Goal: Task Accomplishment & Management: Complete application form

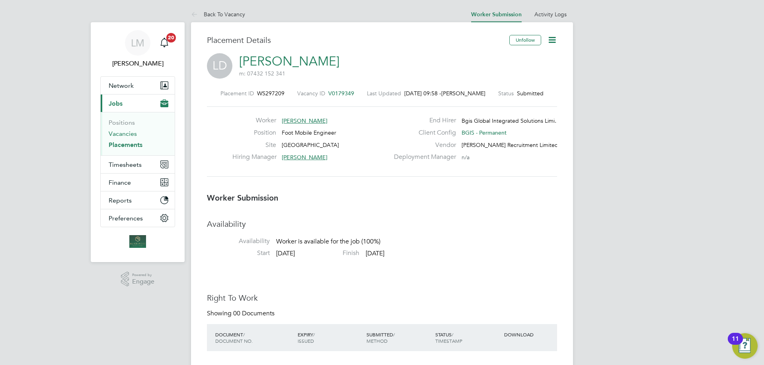
click at [122, 134] on link "Vacancies" at bounding box center [123, 134] width 28 height 8
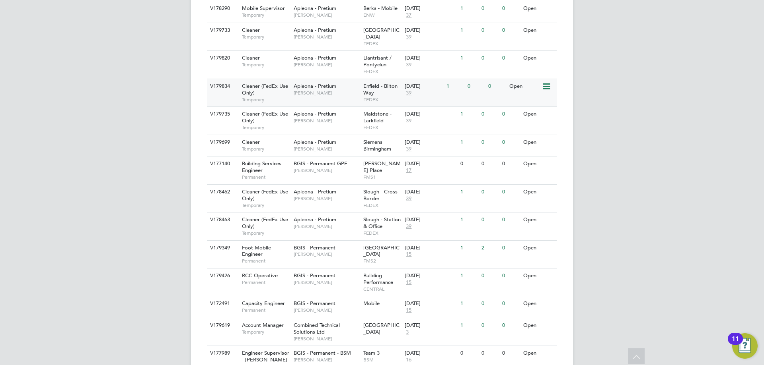
scroll to position [425, 0]
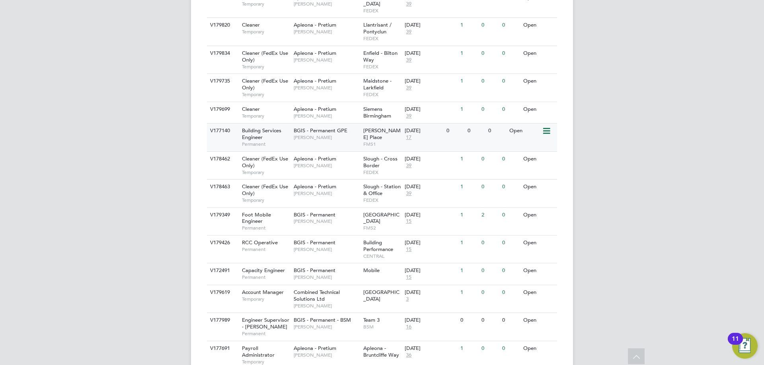
click at [266, 124] on div "Building Services Engineer Permanent" at bounding box center [264, 137] width 56 height 27
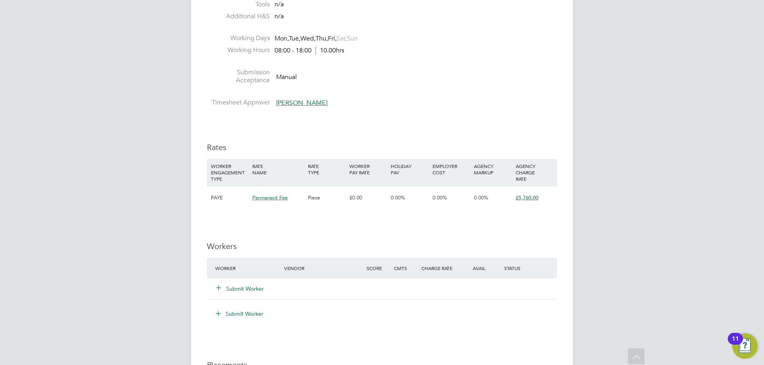
scroll to position [875, 0]
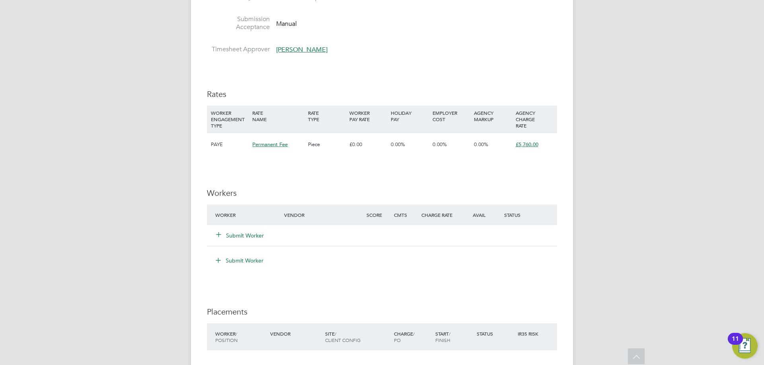
click at [241, 236] on button "Submit Worker" at bounding box center [240, 236] width 48 height 8
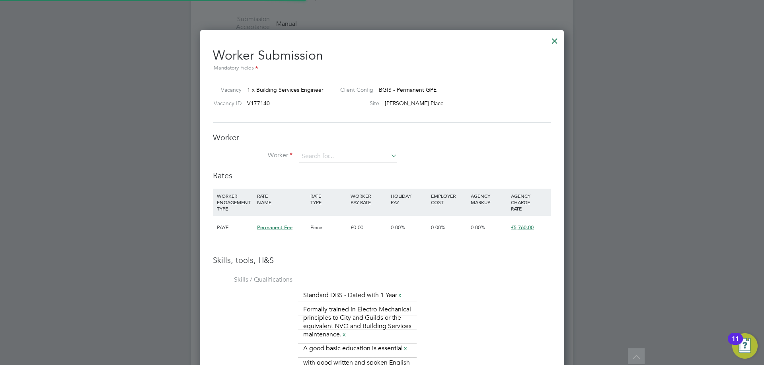
scroll to position [576, 364]
drag, startPoint x: 341, startPoint y: 159, endPoint x: 337, endPoint y: 166, distance: 8.2
click at [341, 159] on input at bounding box center [348, 157] width 98 height 12
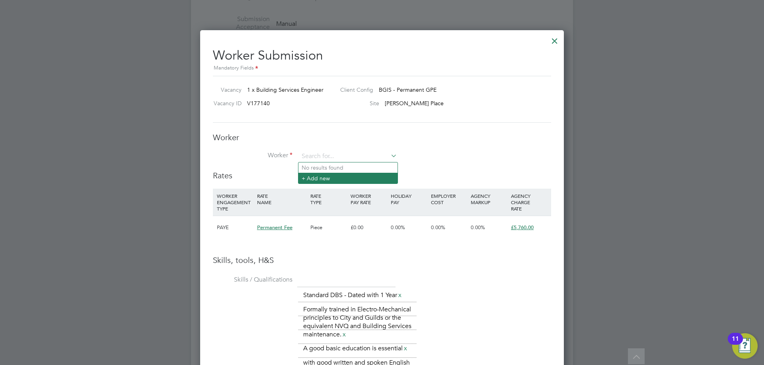
click at [336, 177] on li "+ Add new" at bounding box center [347, 178] width 99 height 11
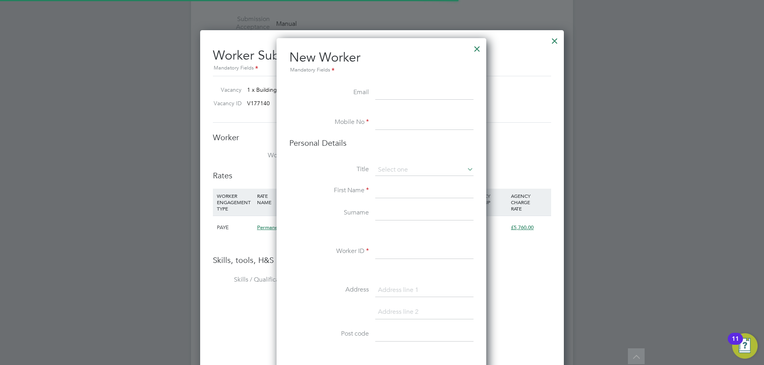
scroll to position [673, 211]
click at [396, 92] on input at bounding box center [424, 93] width 98 height 14
paste input "K M <krismccann2007@googlemail.com>"
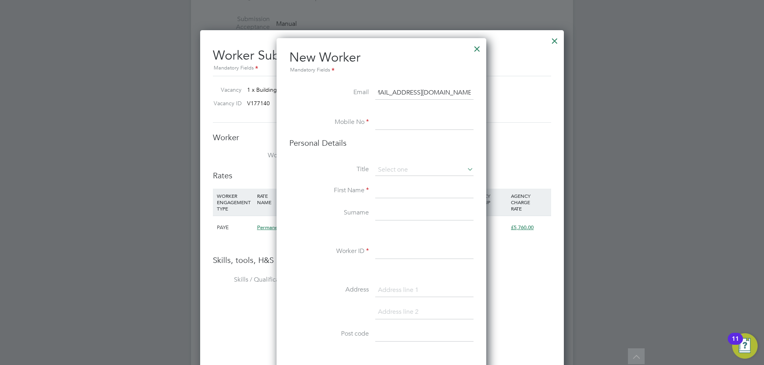
scroll to position [0, 0]
drag, startPoint x: 390, startPoint y: 97, endPoint x: 395, endPoint y: 94, distance: 6.1
click at [390, 97] on input "K M <krismccann2007@googlemail.com>" at bounding box center [424, 93] width 98 height 14
drag, startPoint x: 396, startPoint y: 94, endPoint x: 359, endPoint y: 99, distance: 36.5
click at [365, 98] on li "Email K M <krismccann2007@googlemail.com>" at bounding box center [381, 97] width 184 height 22
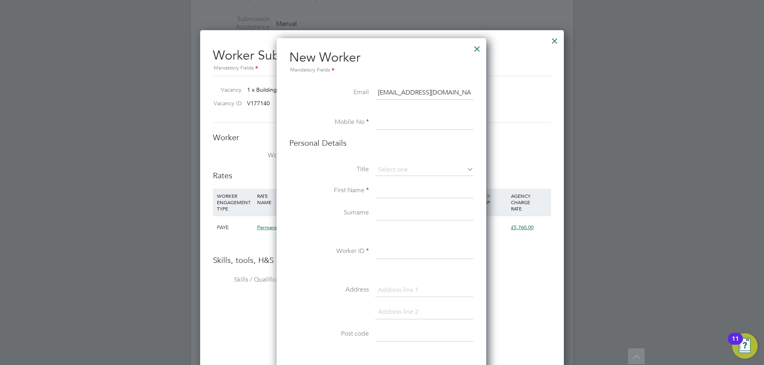
click at [440, 93] on input "krismccann2007@googlemail.com>" at bounding box center [424, 93] width 98 height 14
type input "krismccann2007@googlemail.com"
click at [390, 122] on input at bounding box center [424, 123] width 98 height 14
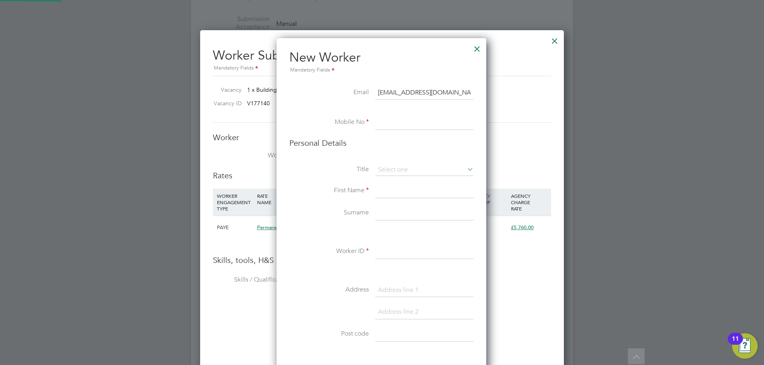
scroll to position [113, 222]
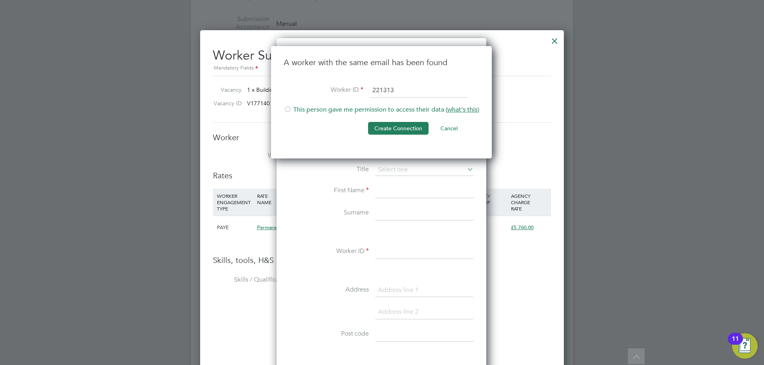
type input "221313"
click at [288, 108] on div at bounding box center [288, 110] width 8 height 8
click at [397, 132] on button "Create Connection" at bounding box center [398, 128] width 60 height 13
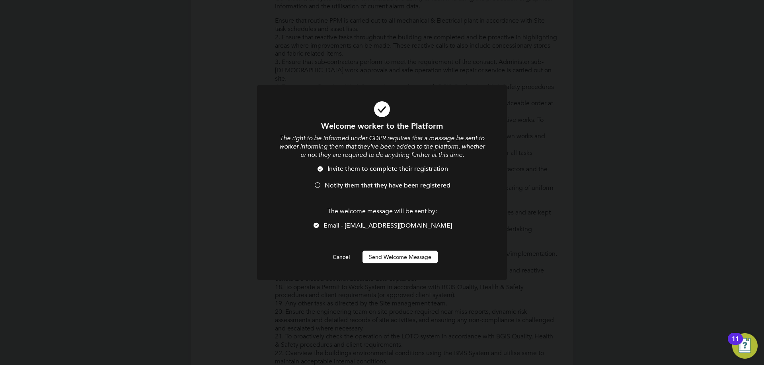
click at [317, 183] on div at bounding box center [317, 186] width 8 height 8
drag, startPoint x: 412, startPoint y: 256, endPoint x: 411, endPoint y: 249, distance: 7.6
click at [412, 256] on button "Send Welcome Message" at bounding box center [399, 257] width 75 height 13
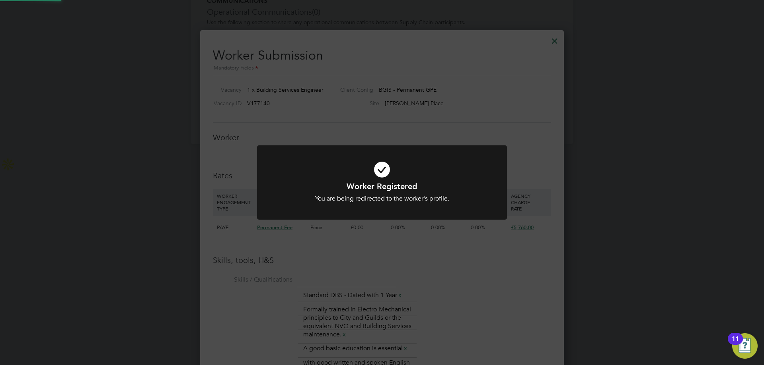
scroll to position [942, 0]
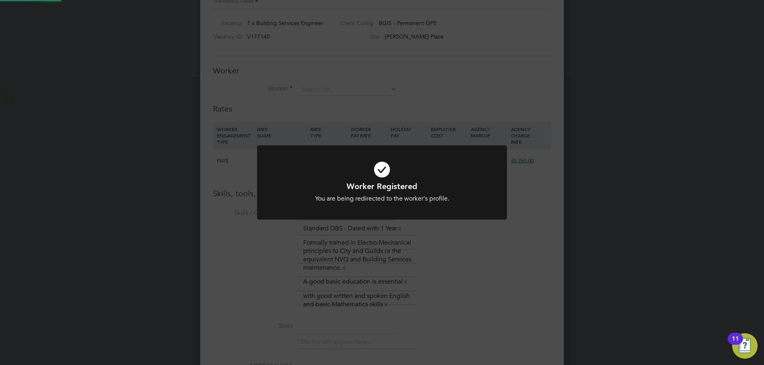
drag, startPoint x: 338, startPoint y: 256, endPoint x: 339, endPoint y: 239, distance: 18.0
click at [336, 250] on div "Worker Registered You are being redirected to the worker's profile. Cancel Okay" at bounding box center [382, 182] width 764 height 365
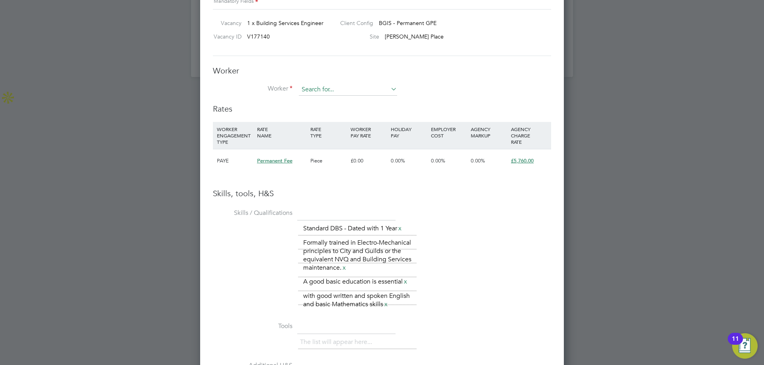
click at [336, 89] on input at bounding box center [348, 90] width 98 height 12
click at [330, 103] on li "Kris Mccann ( 221313 )" at bounding box center [347, 101] width 99 height 11
type input "Kris Mccann (221313)"
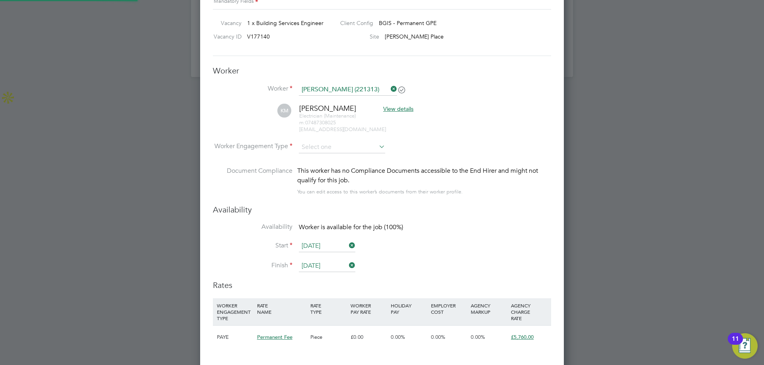
scroll to position [754, 364]
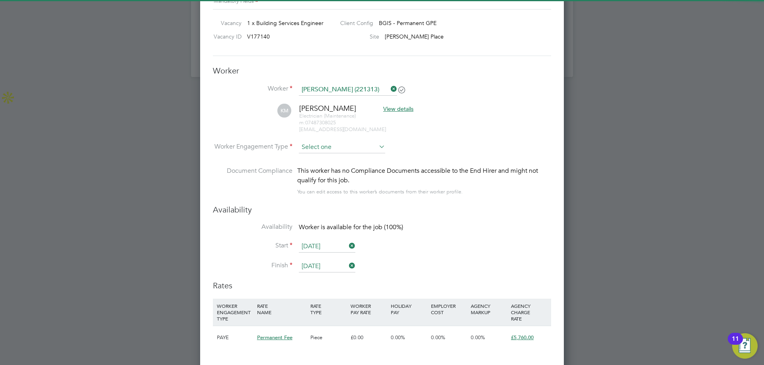
click at [346, 151] on input at bounding box center [342, 148] width 86 height 12
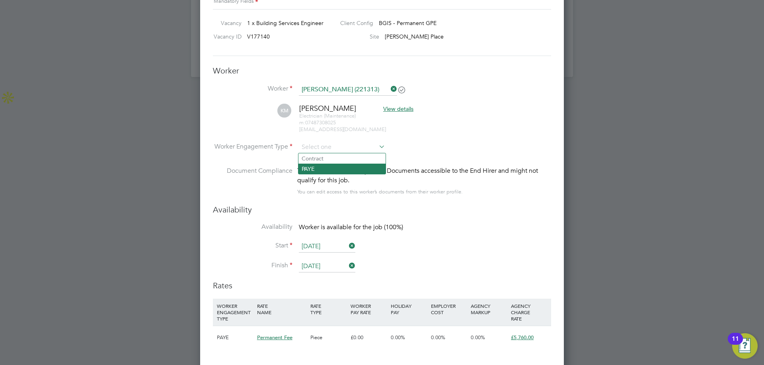
click at [321, 169] on li "PAYE" at bounding box center [341, 169] width 87 height 10
type input "PAYE"
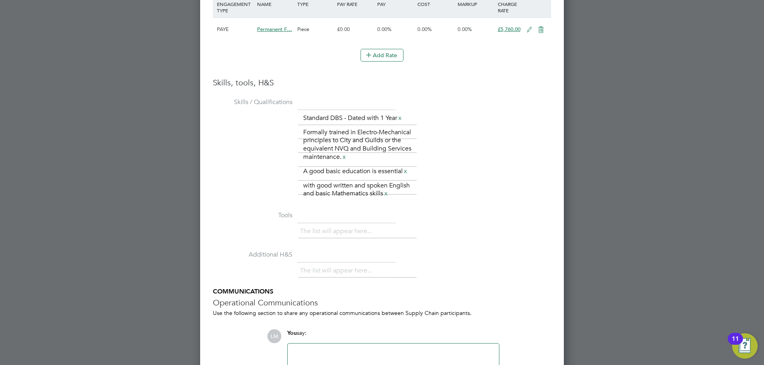
scroll to position [1313, 0]
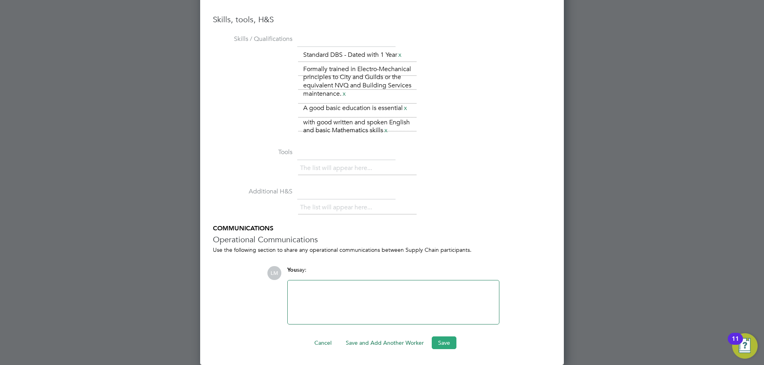
click at [445, 342] on button "Save" at bounding box center [443, 343] width 25 height 13
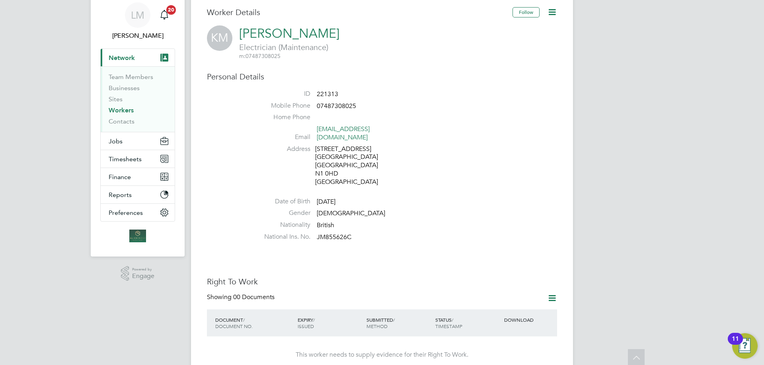
scroll to position [0, 0]
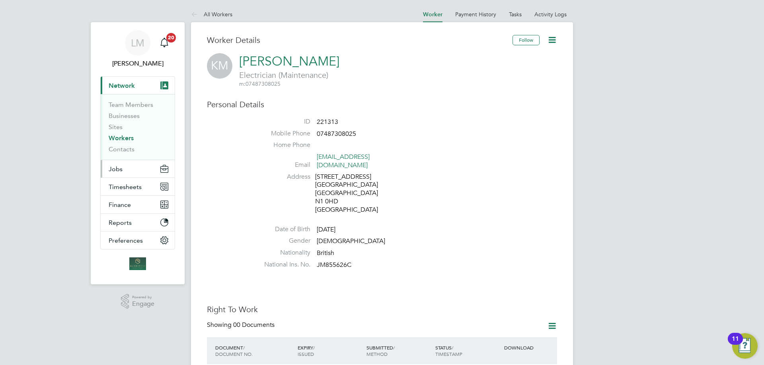
click at [120, 169] on span "Jobs" at bounding box center [116, 169] width 14 height 8
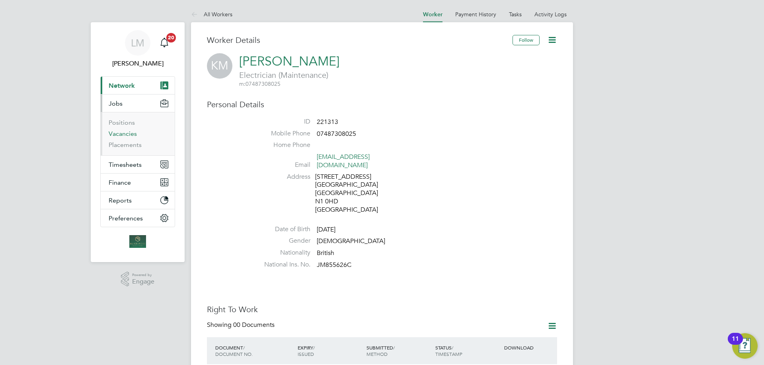
click at [126, 131] on link "Vacancies" at bounding box center [123, 134] width 28 height 8
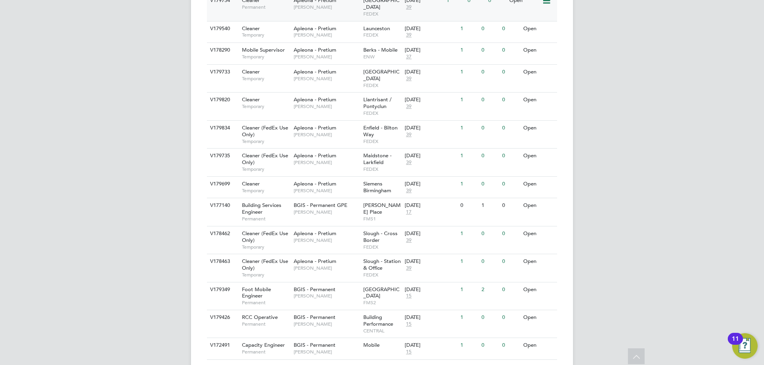
scroll to position [425, 0]
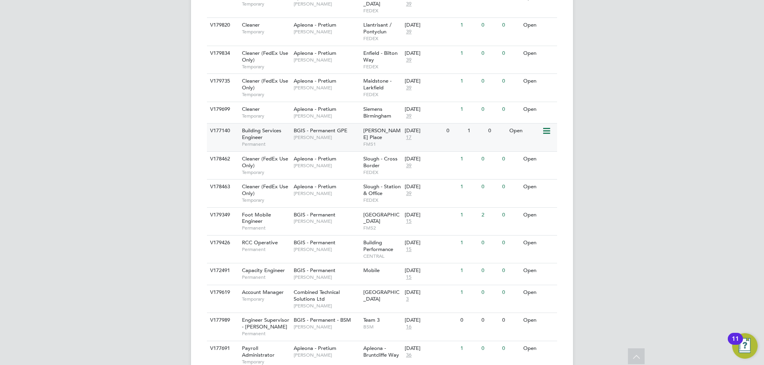
click at [278, 127] on span "Building Services Engineer" at bounding box center [261, 134] width 39 height 14
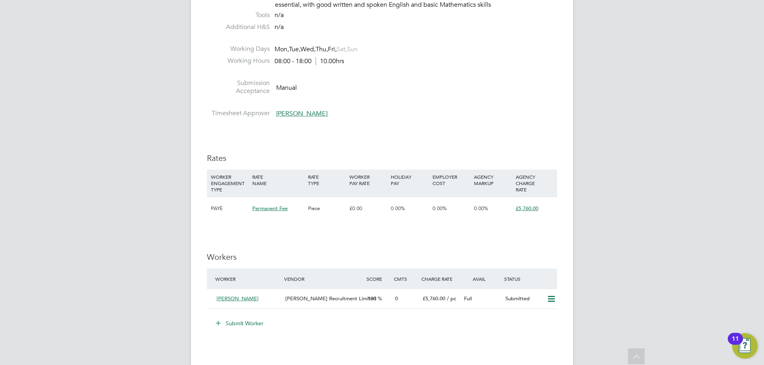
scroll to position [915, 0]
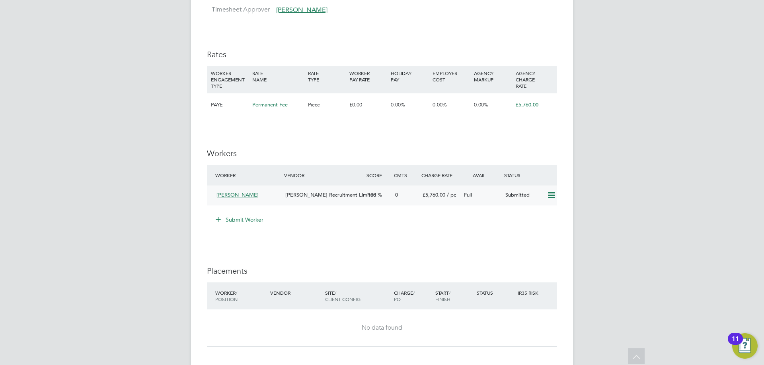
click at [253, 194] on div "Kris Mccann" at bounding box center [247, 195] width 69 height 13
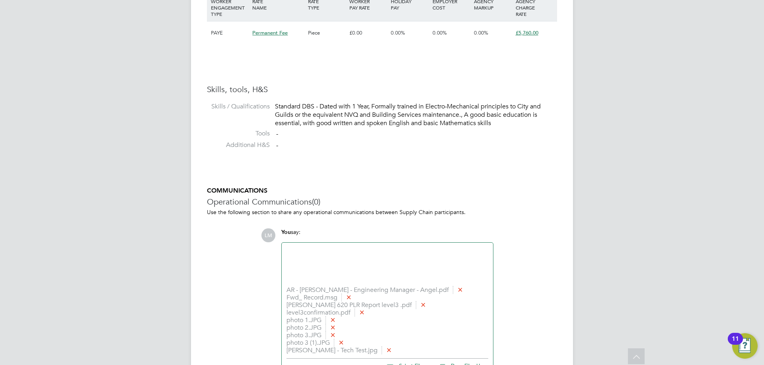
scroll to position [640, 0]
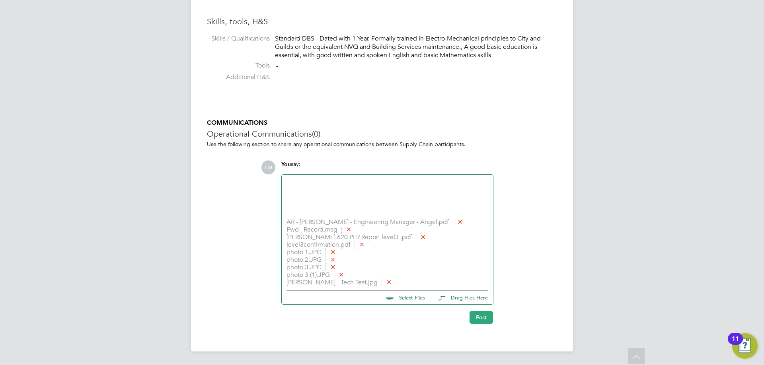
click at [481, 316] on button "Post" at bounding box center [480, 317] width 23 height 13
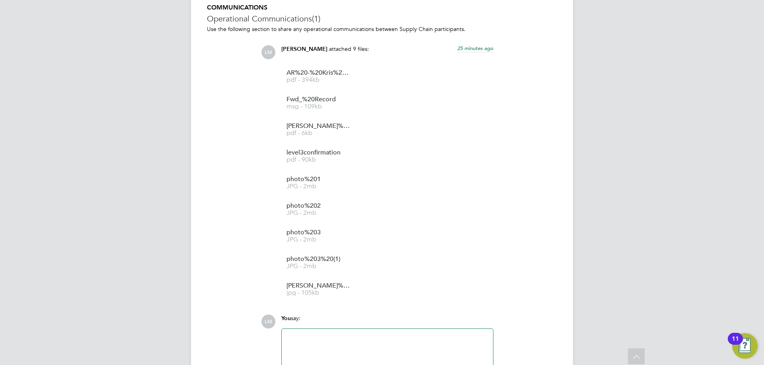
scroll to position [842, 0]
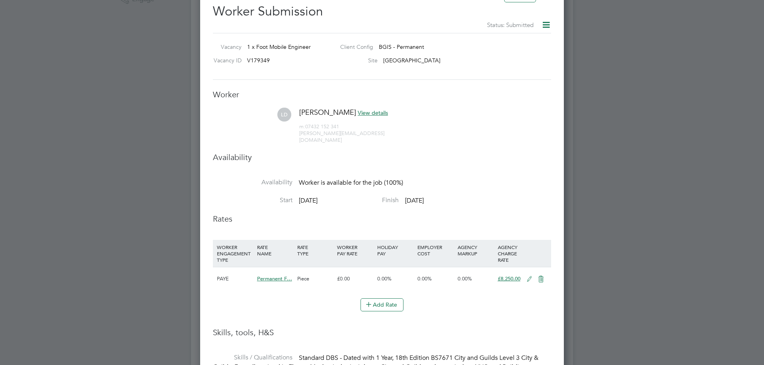
scroll to position [199, 0]
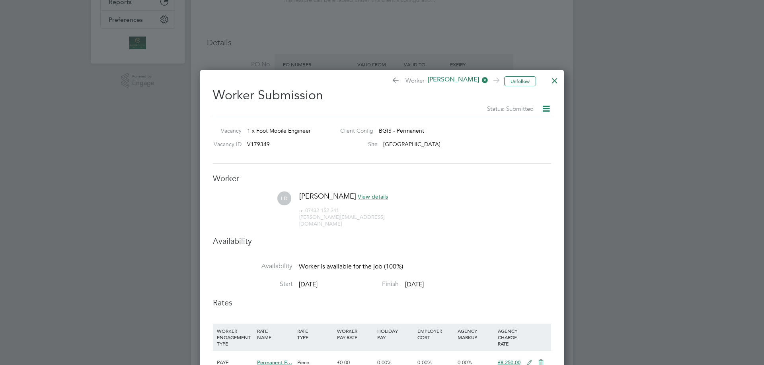
click at [550, 78] on div at bounding box center [554, 79] width 14 height 14
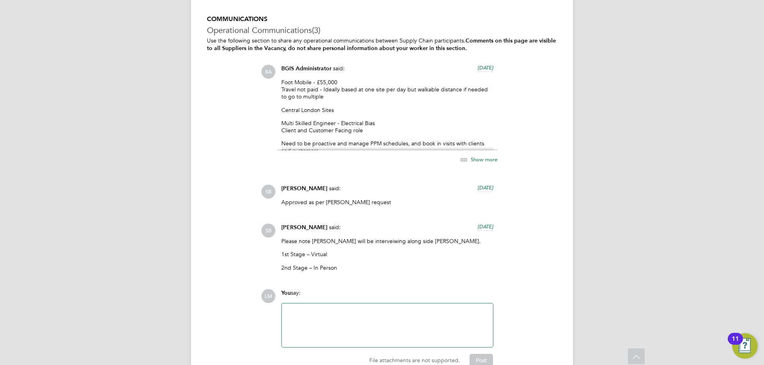
scroll to position [1345, 0]
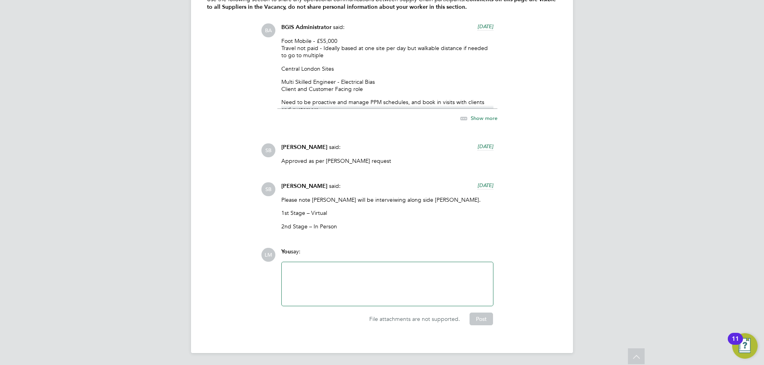
click at [342, 282] on div at bounding box center [387, 284] width 202 height 34
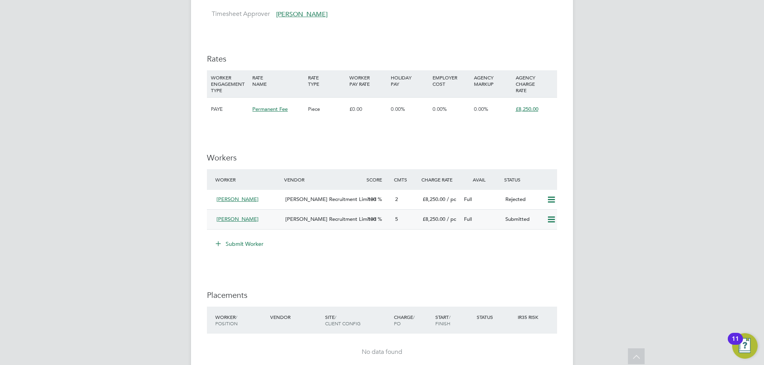
click at [257, 221] on div "[PERSON_NAME]" at bounding box center [247, 219] width 69 height 13
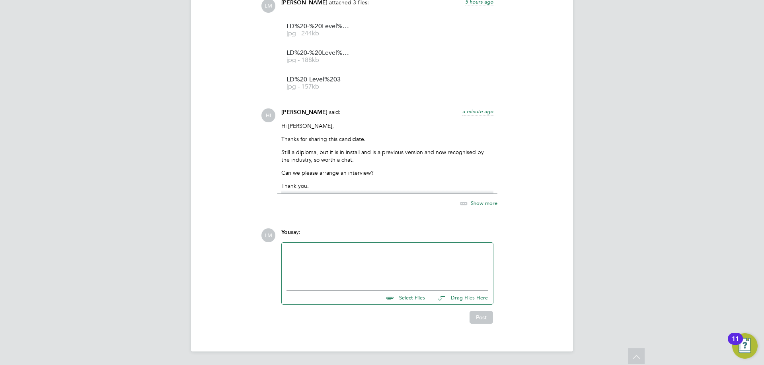
click at [307, 291] on ul at bounding box center [387, 289] width 202 height 4
click at [312, 264] on div at bounding box center [387, 265] width 202 height 34
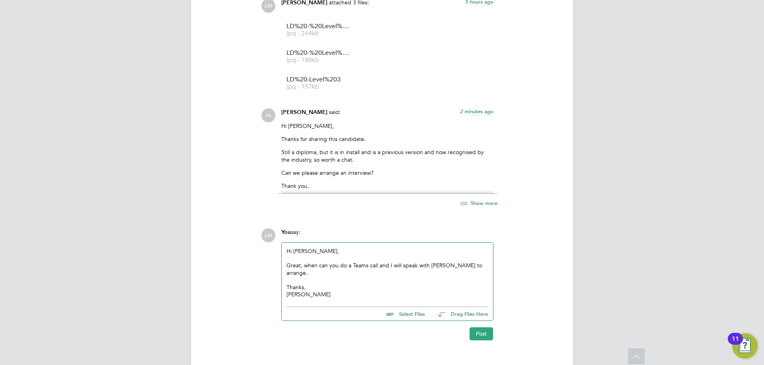
click at [492, 328] on button "Post" at bounding box center [480, 334] width 23 height 13
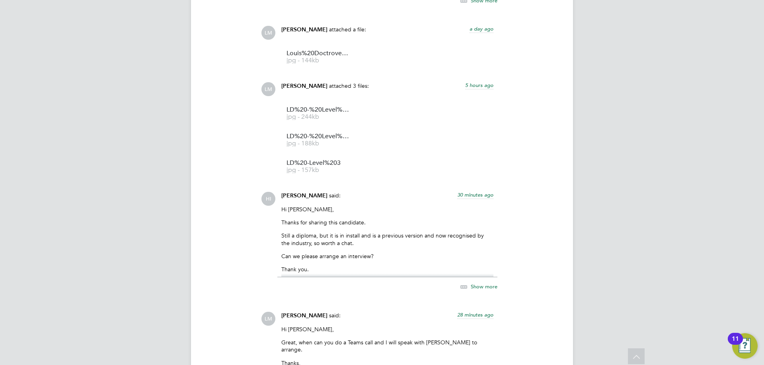
scroll to position [1034, 0]
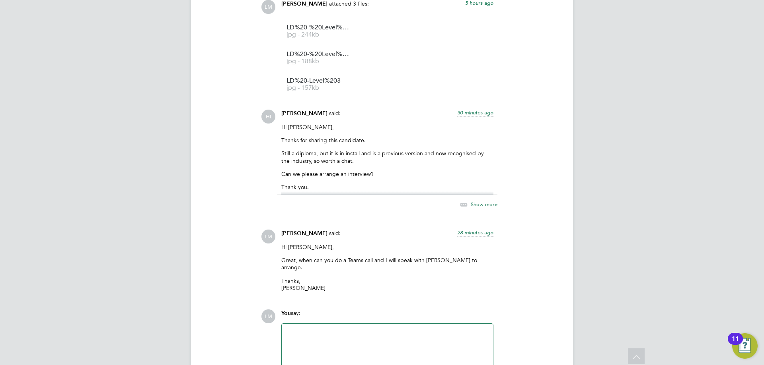
click at [463, 208] on icon at bounding box center [464, 205] width 10 height 10
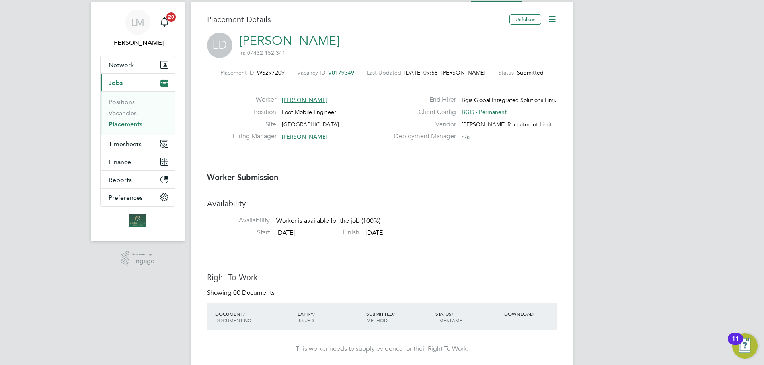
scroll to position [0, 0]
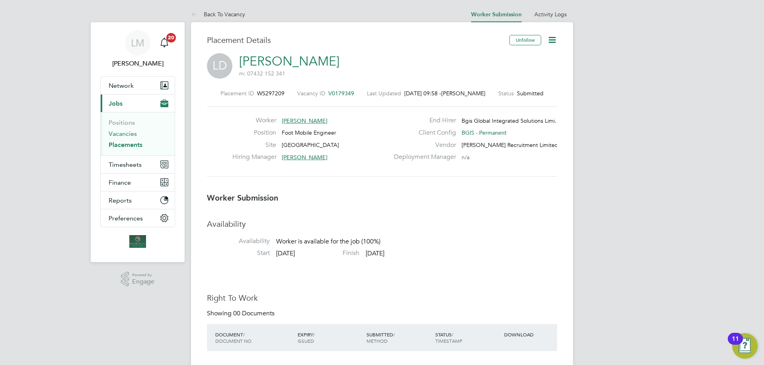
click at [126, 134] on link "Vacancies" at bounding box center [123, 134] width 28 height 8
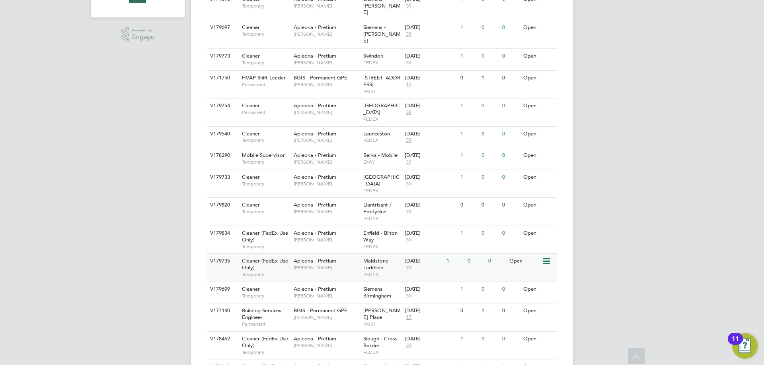
scroll to position [425, 0]
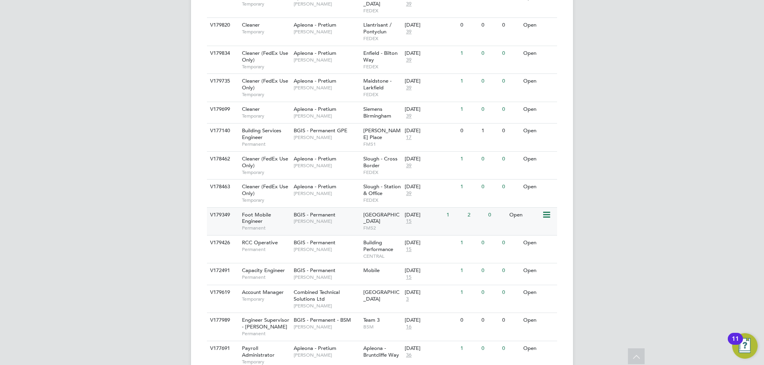
click at [274, 208] on div "Foot Mobile Engineer Permanent" at bounding box center [264, 221] width 56 height 27
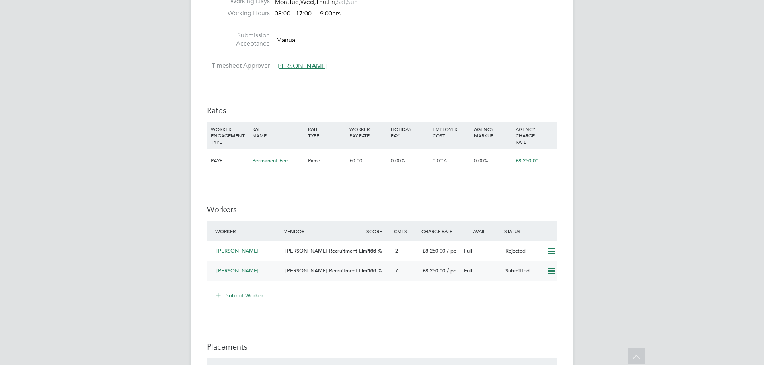
scroll to position [789, 0]
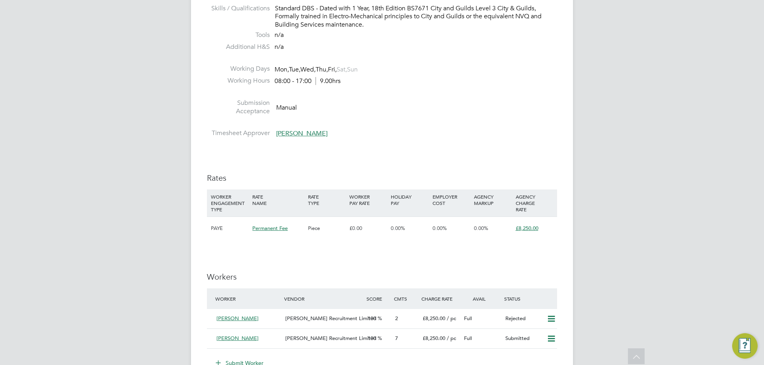
click at [264, 340] on div "[PERSON_NAME]" at bounding box center [247, 338] width 69 height 13
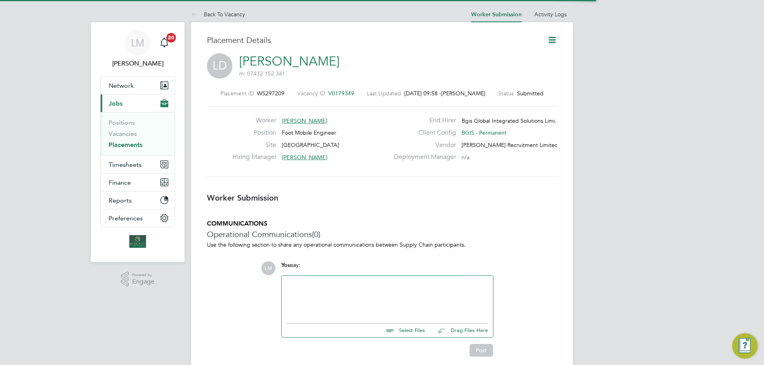
scroll to position [13, 157]
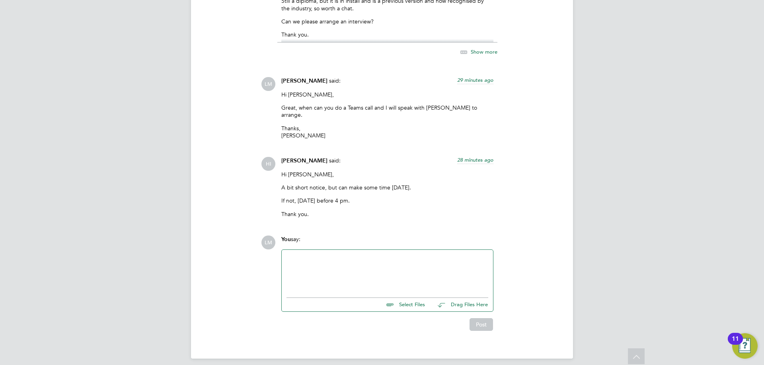
click at [332, 255] on div at bounding box center [387, 272] width 202 height 34
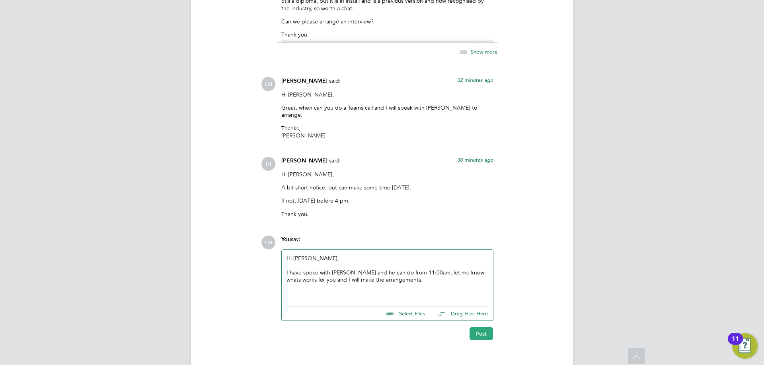
click at [485, 328] on button "Post" at bounding box center [480, 334] width 23 height 13
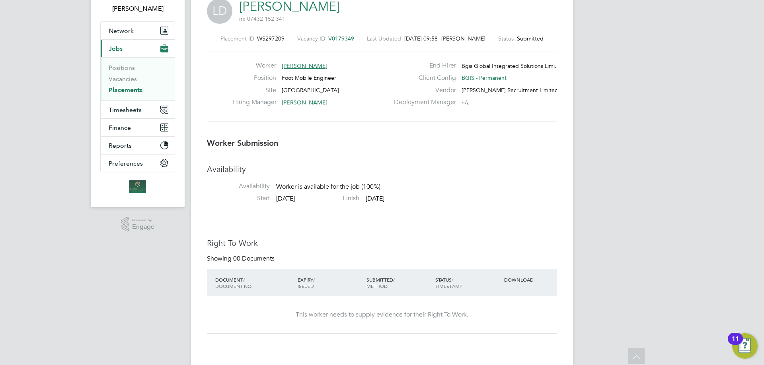
scroll to position [0, 0]
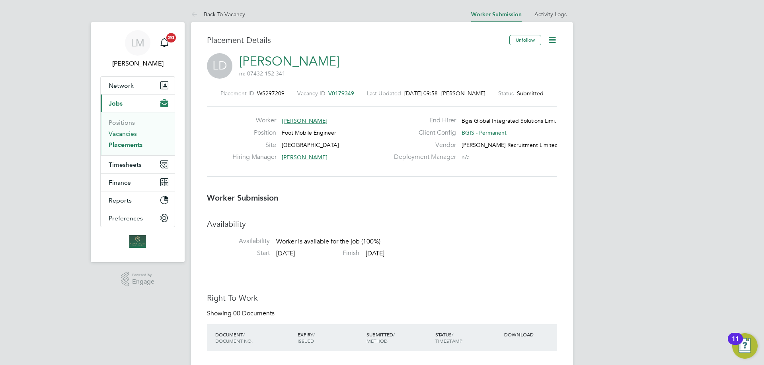
click at [126, 135] on link "Vacancies" at bounding box center [123, 134] width 28 height 8
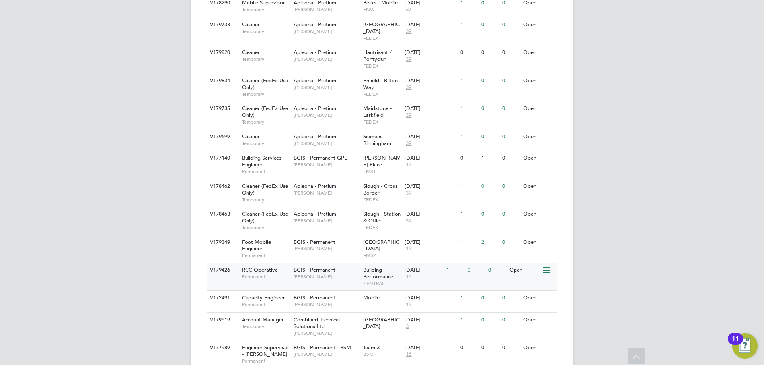
scroll to position [425, 0]
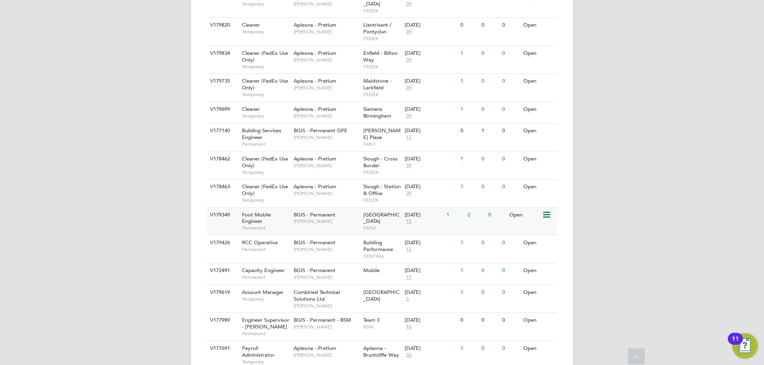
click at [297, 208] on div "BGIS - Permanent [PERSON_NAME]" at bounding box center [326, 218] width 70 height 21
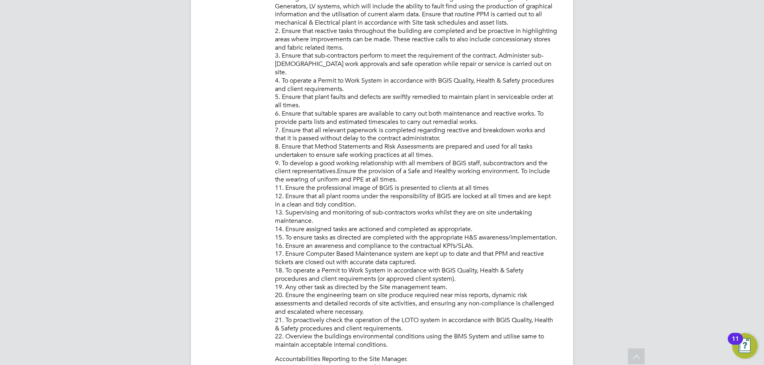
scroll to position [358, 0]
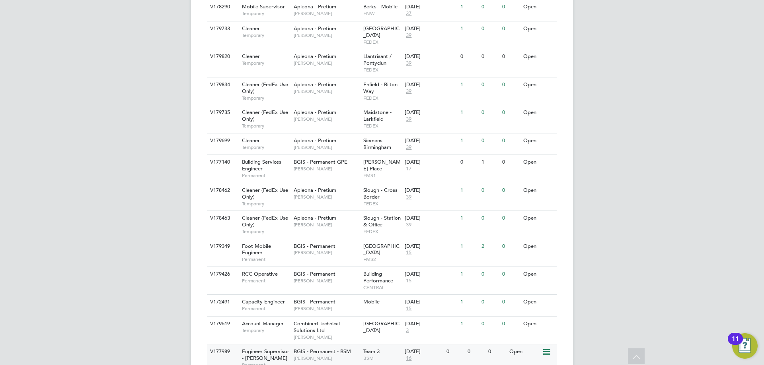
scroll to position [346, 0]
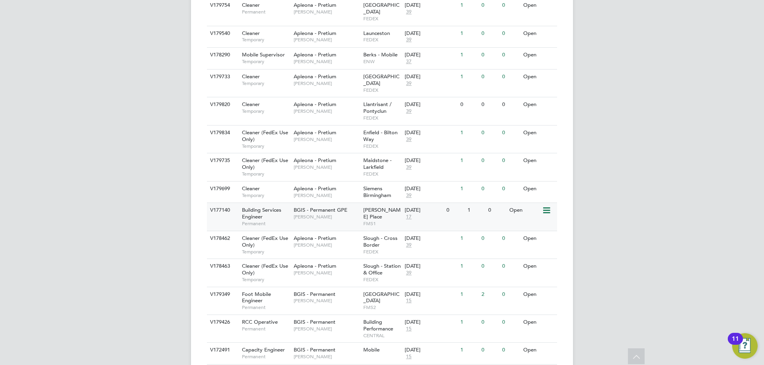
click at [252, 221] on span "Permanent" at bounding box center [266, 224] width 48 height 6
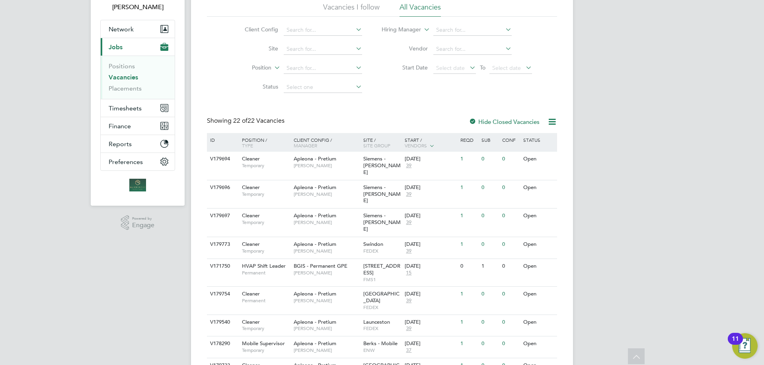
scroll to position [0, 0]
